Goal: Task Accomplishment & Management: Use online tool/utility

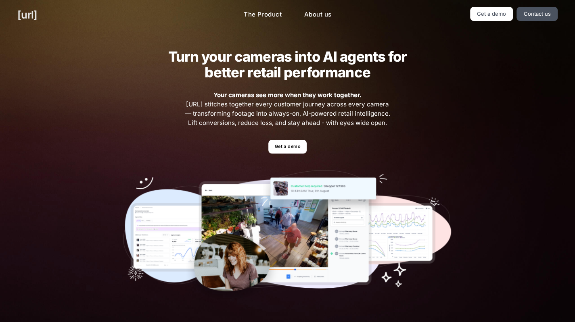
click at [29, 14] on link "[URL]" at bounding box center [27, 15] width 20 height 16
click at [260, 19] on link "The Product" at bounding box center [262, 15] width 51 height 16
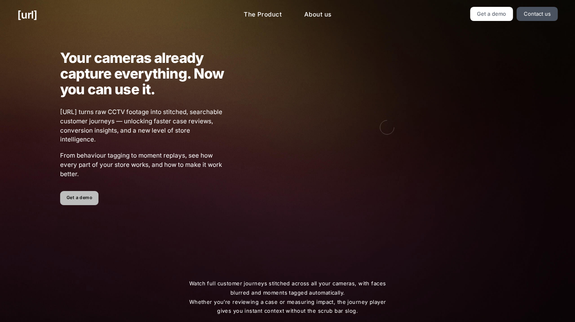
click at [73, 196] on link "Get a demo" at bounding box center [79, 198] width 38 height 14
